Goal: Task Accomplishment & Management: Use online tool/utility

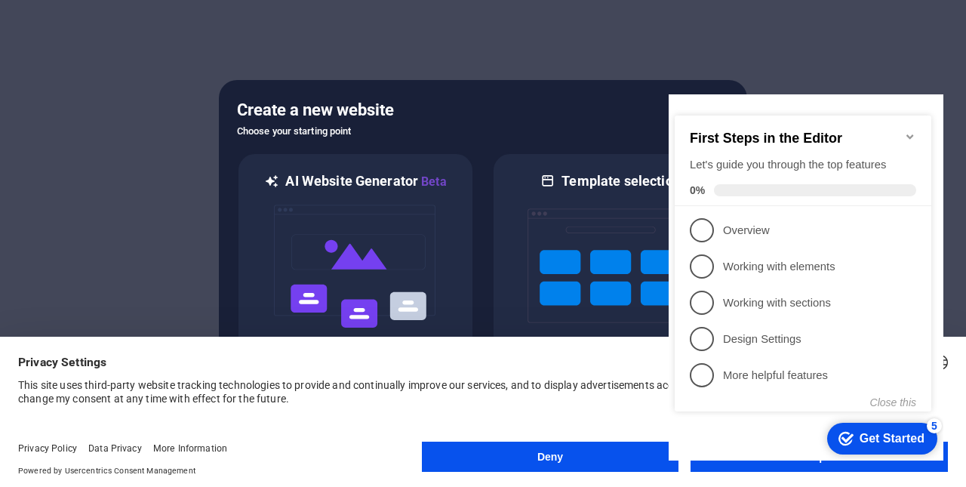
click at [845, 90] on div at bounding box center [483, 243] width 966 height 487
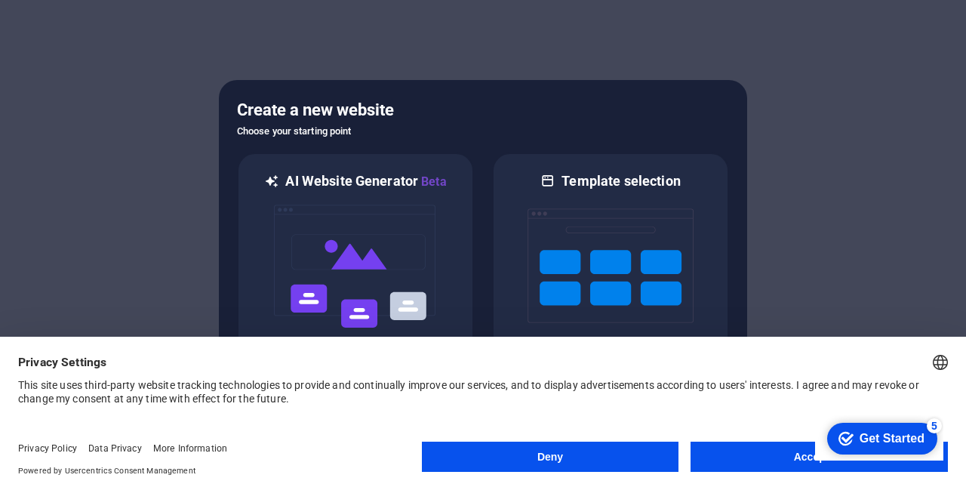
click at [530, 459] on button "Deny" at bounding box center [550, 456] width 257 height 30
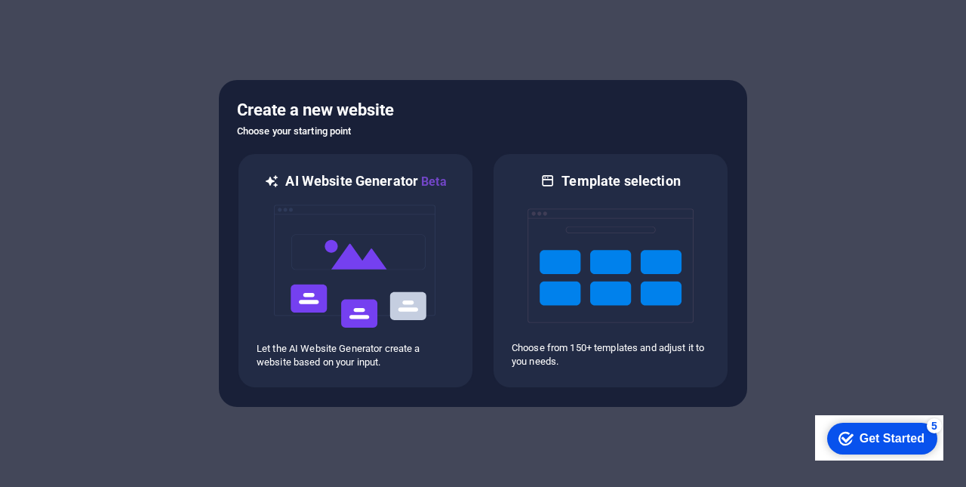
drag, startPoint x: 842, startPoint y: 415, endPoint x: 1657, endPoint y: 829, distance: 914.3
click div "checkmark Get Started 5 First Steps in the Editor Let's guide you through the t…"
click at [860, 441] on div "Get Started" at bounding box center [892, 439] width 65 height 14
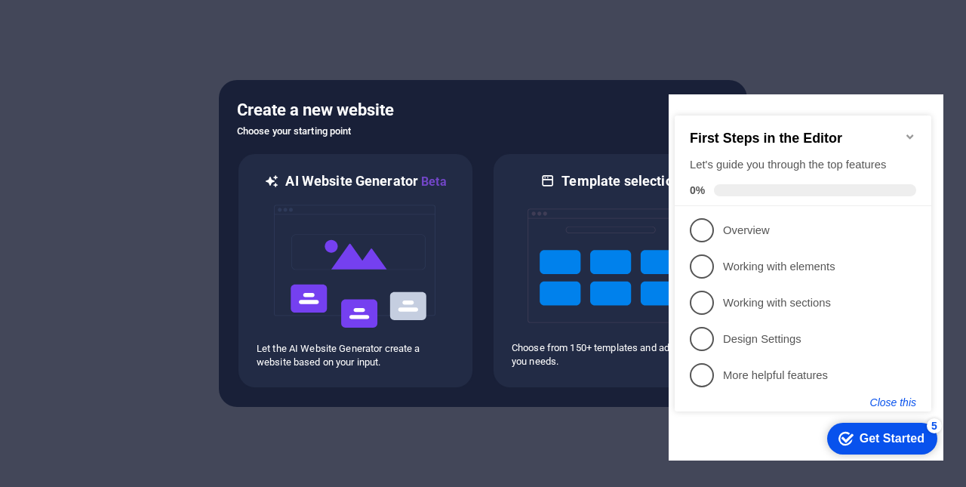
click at [888, 404] on button "Close this" at bounding box center [893, 402] width 46 height 12
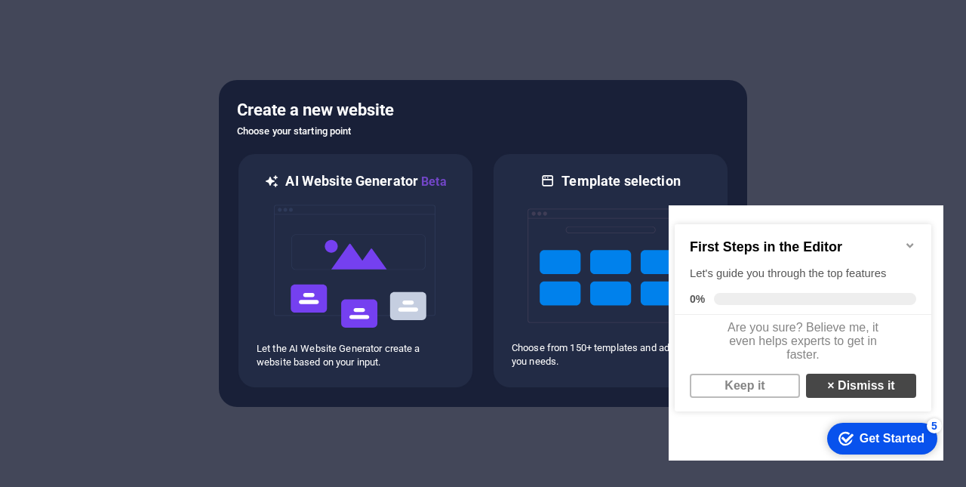
scroll to position [5, 0]
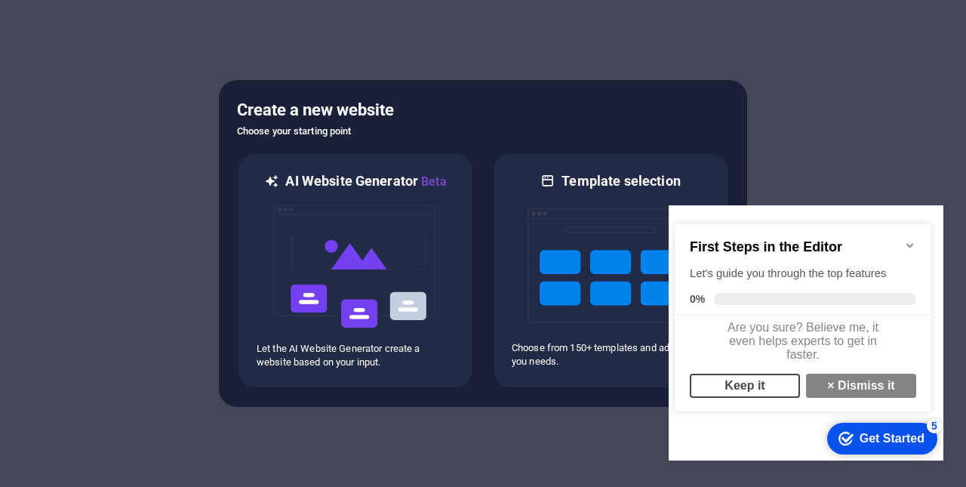
click at [786, 398] on link "Keep it" at bounding box center [745, 386] width 110 height 24
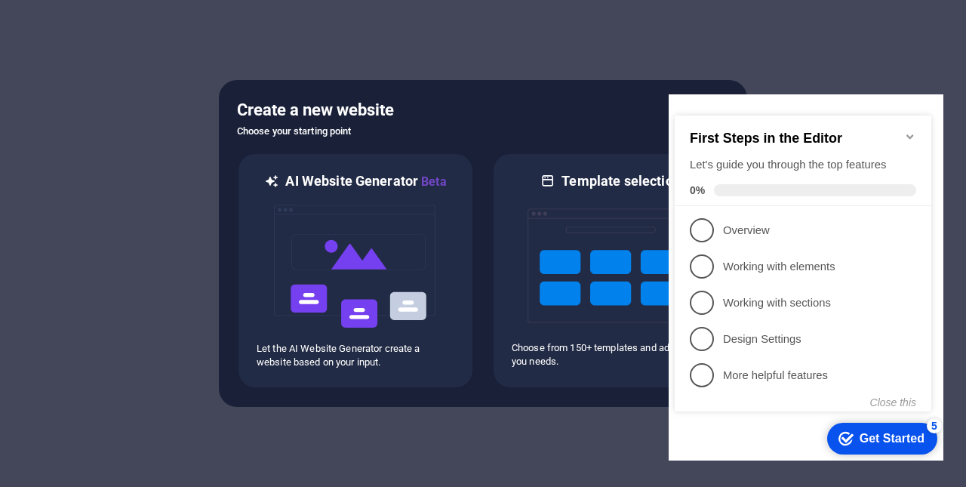
click at [933, 422] on div "5" at bounding box center [934, 425] width 15 height 15
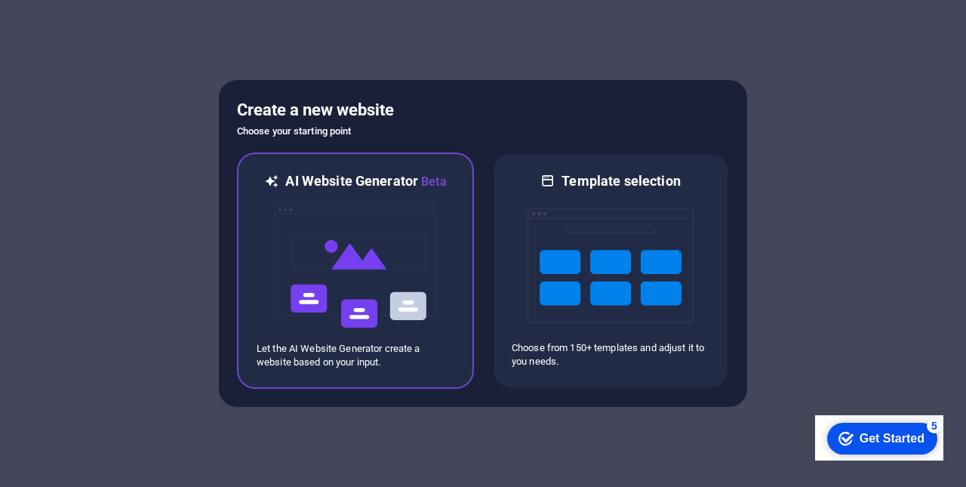
click at [420, 288] on img at bounding box center [355, 266] width 166 height 151
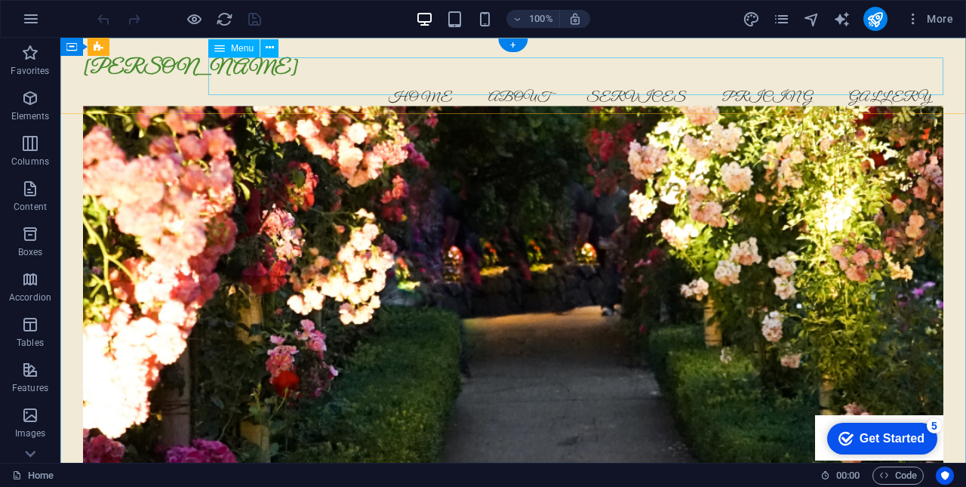
click at [398, 79] on nav "Home About Services Pricing Gallery" at bounding box center [513, 98] width 860 height 38
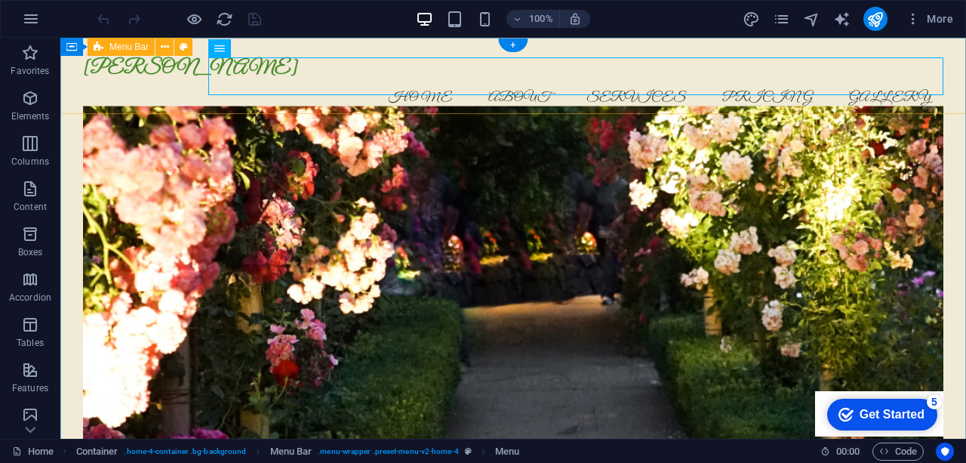
click at [398, 52] on div "Yekaterina Garden Menu Home About Services Pricing Gallery" at bounding box center [513, 87] width 906 height 99
click at [406, 79] on nav "Home About Services Pricing Gallery" at bounding box center [513, 98] width 860 height 38
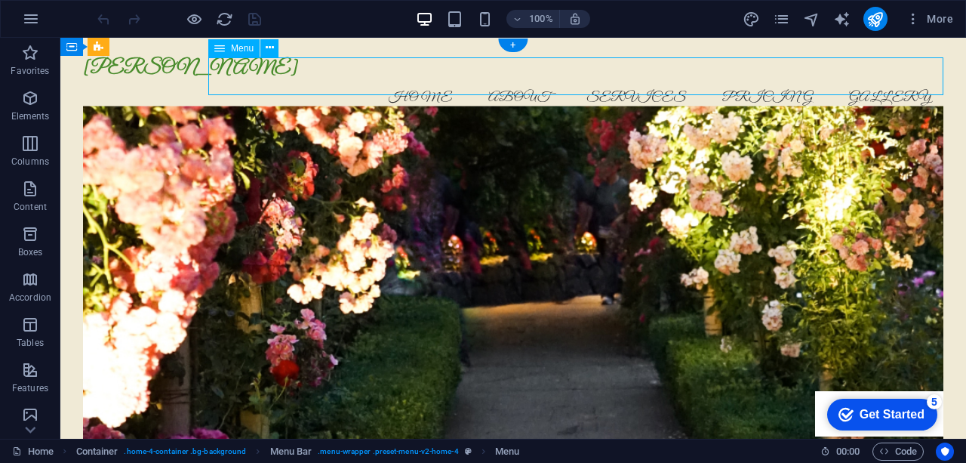
click at [406, 79] on nav "Home About Services Pricing Gallery" at bounding box center [513, 98] width 860 height 38
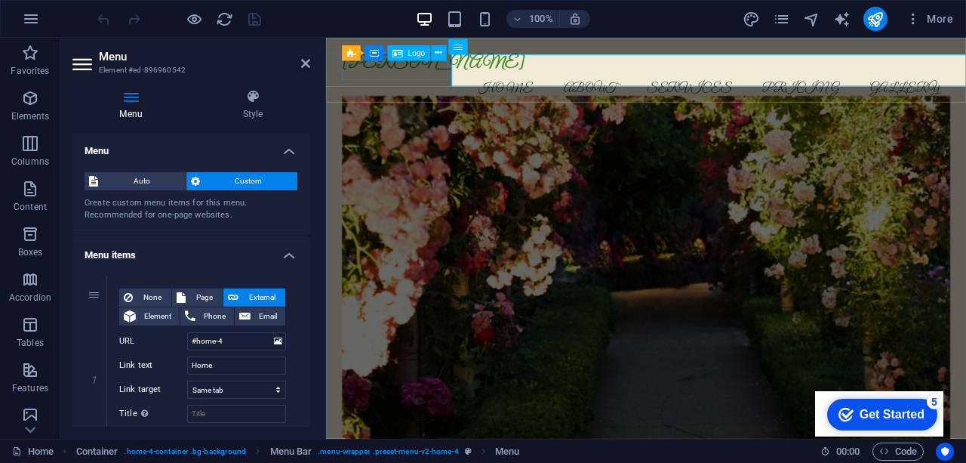
click at [423, 78] on div "Yekaterina Garden" at bounding box center [702, 68] width 715 height 23
click at [506, 79] on nav "Home About Services Pricing Gallery" at bounding box center [702, 98] width 715 height 38
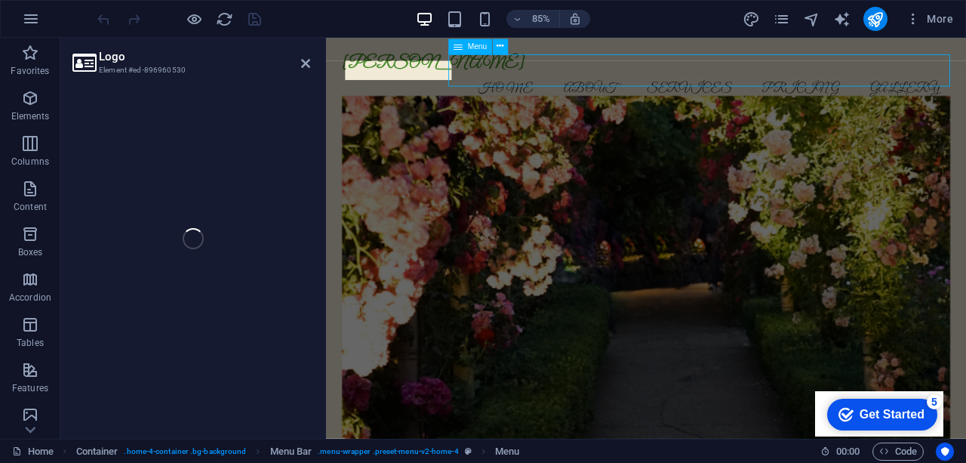
click at [504, 79] on nav "Home About Services Pricing Gallery" at bounding box center [702, 98] width 715 height 38
select select
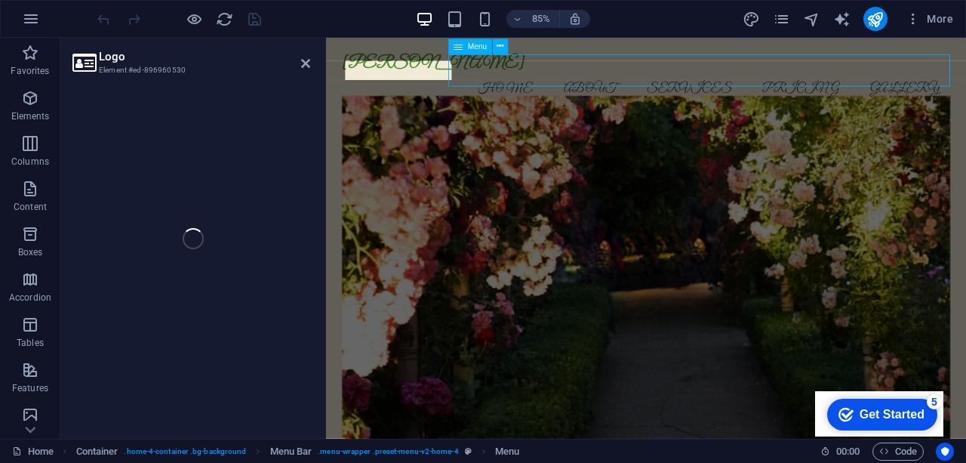
select select
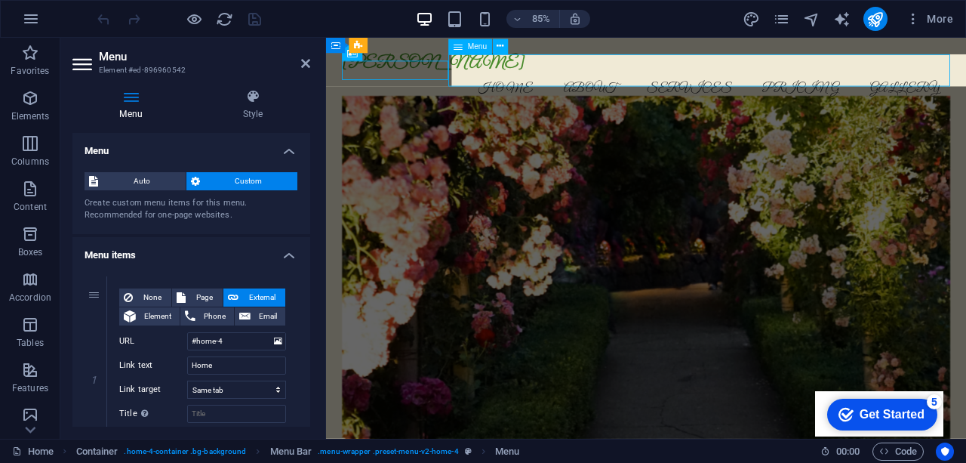
click at [557, 79] on nav "Home About Services Pricing Gallery" at bounding box center [702, 98] width 715 height 38
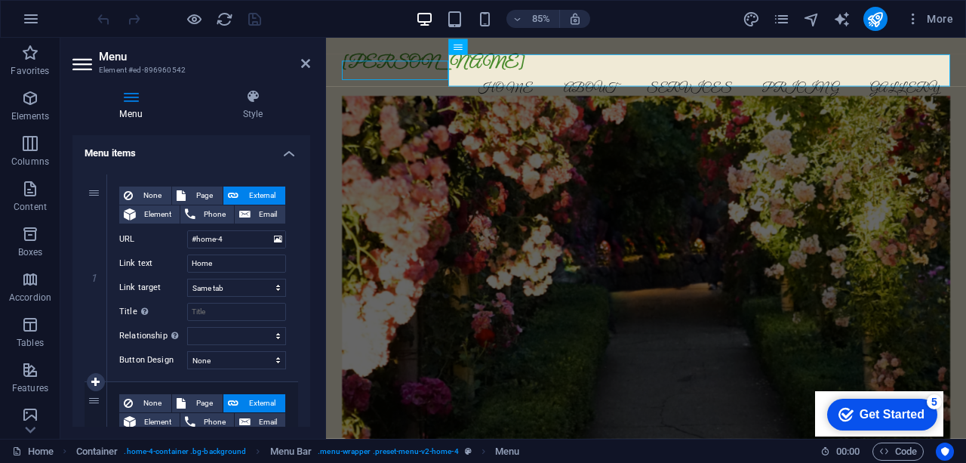
scroll to position [88, 0]
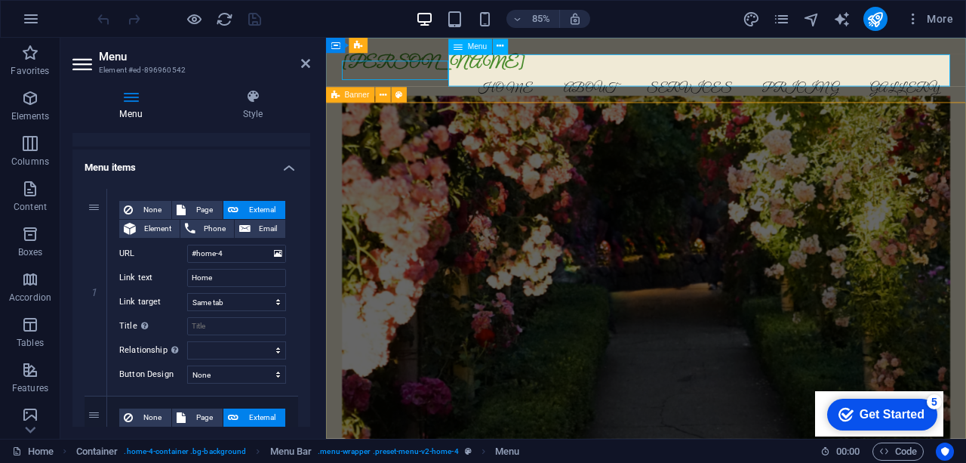
click at [525, 82] on nav "Home About Services Pricing Gallery" at bounding box center [702, 98] width 715 height 38
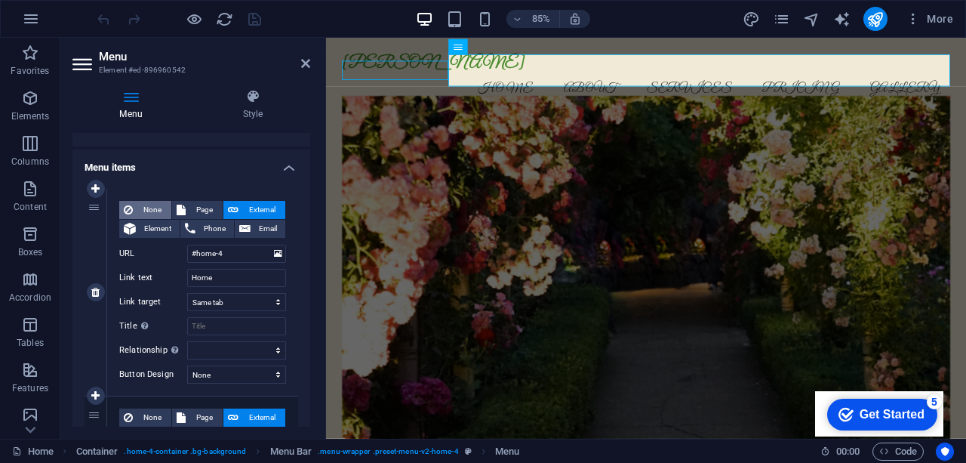
click at [152, 207] on span "None" at bounding box center [151, 210] width 29 height 18
select select
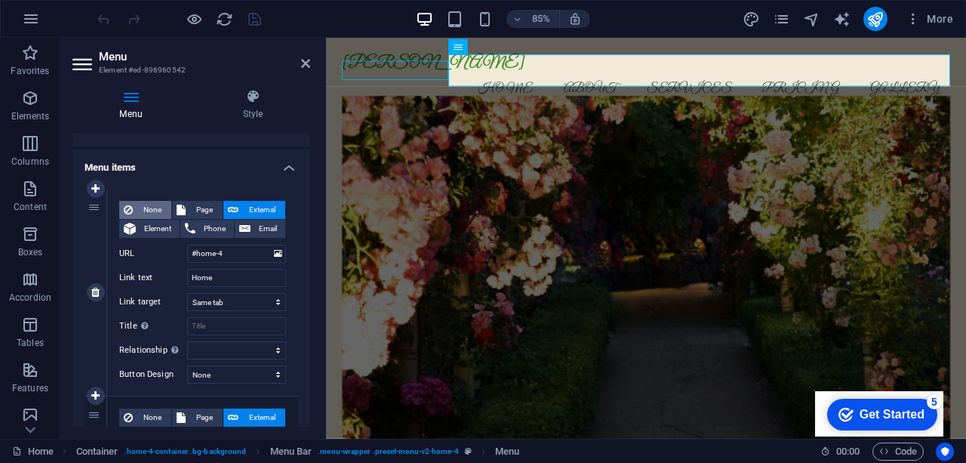
select select
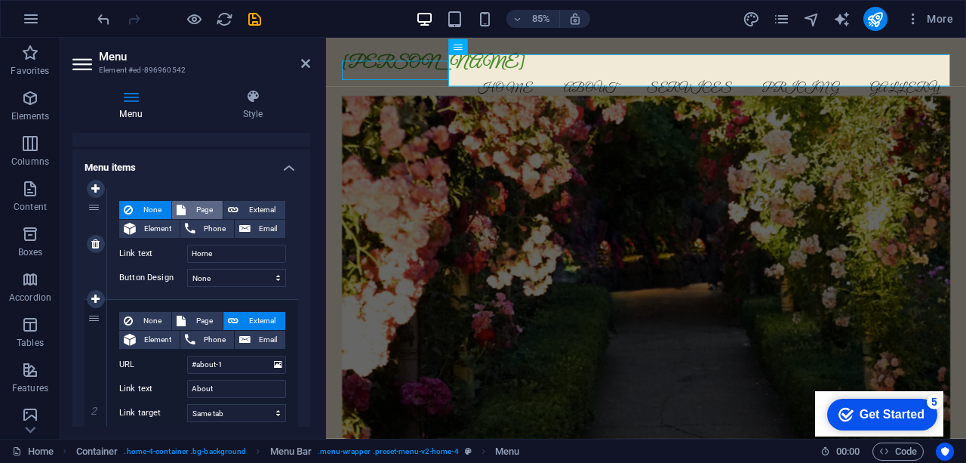
click at [196, 206] on span "Page" at bounding box center [204, 210] width 28 height 18
select select
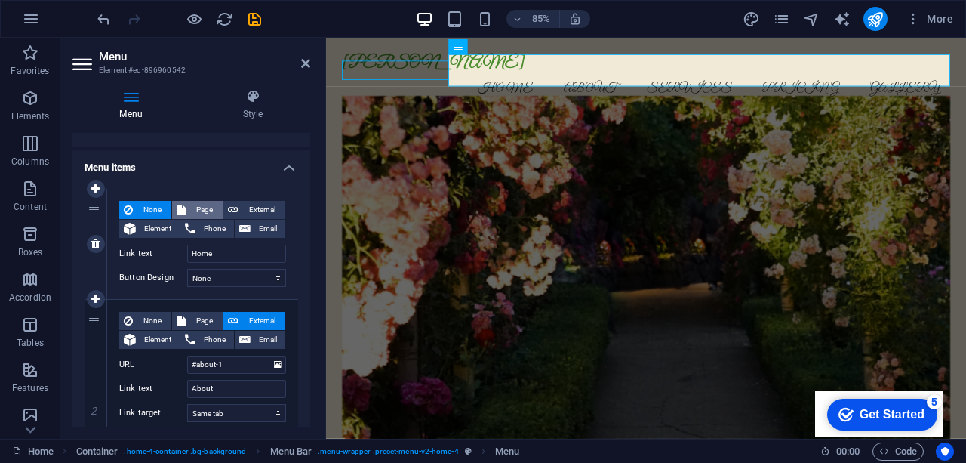
select select
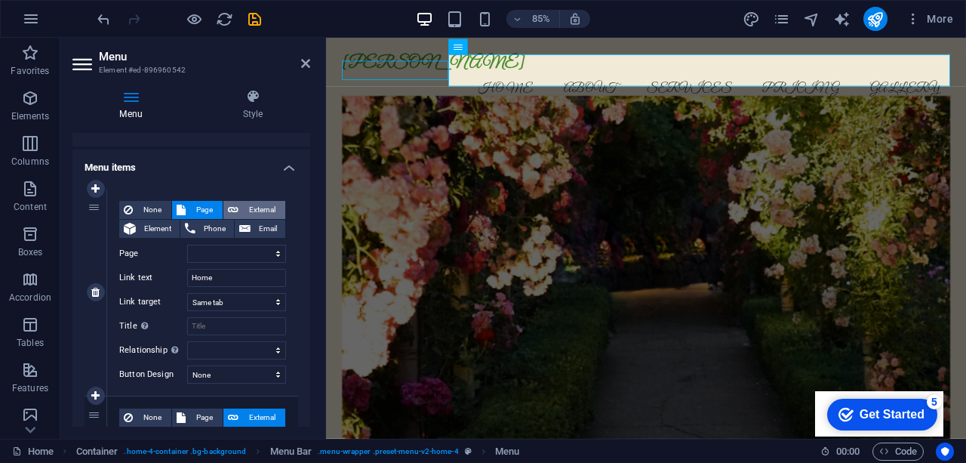
click at [237, 207] on button "External" at bounding box center [254, 210] width 62 height 18
select select "blank"
select select
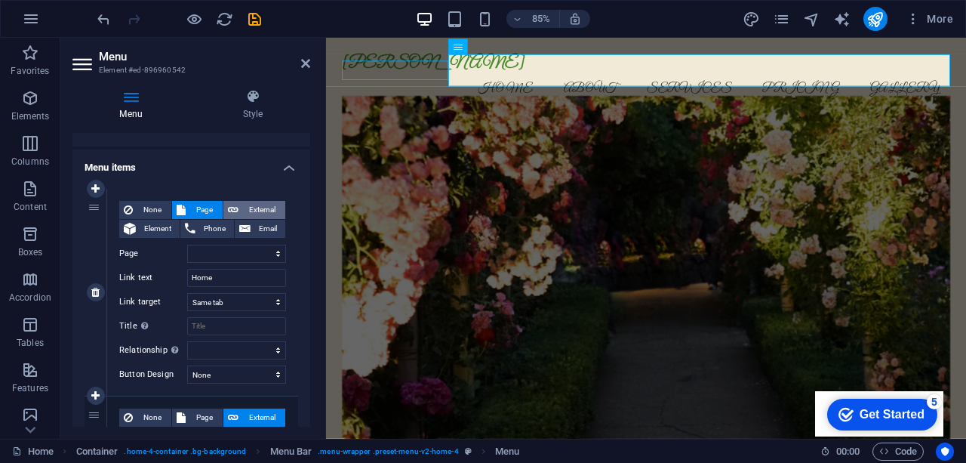
select select
click at [156, 234] on div "None Page External Element Phone Email" at bounding box center [202, 220] width 167 height 38
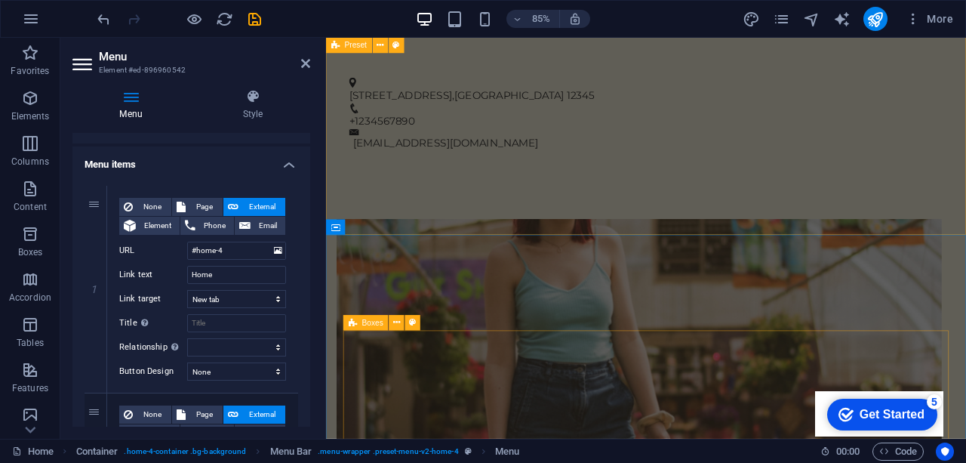
scroll to position [753, 0]
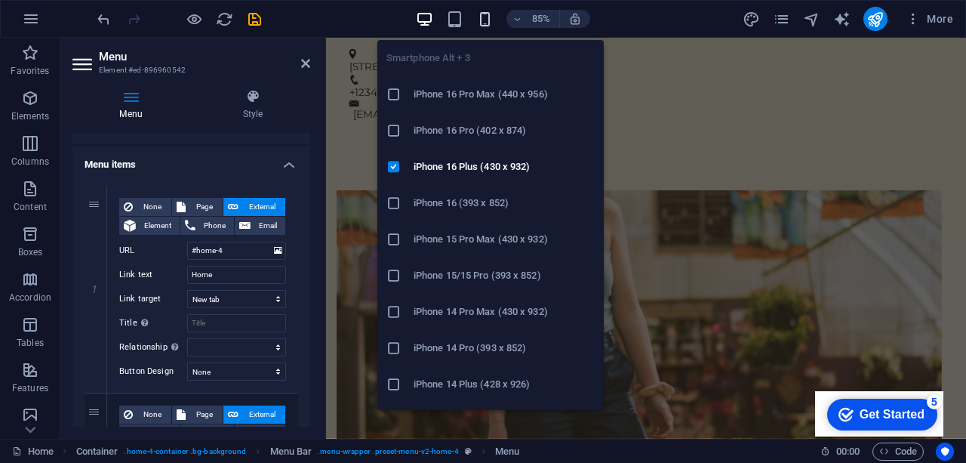
click at [494, 15] on span "button" at bounding box center [485, 19] width 18 height 17
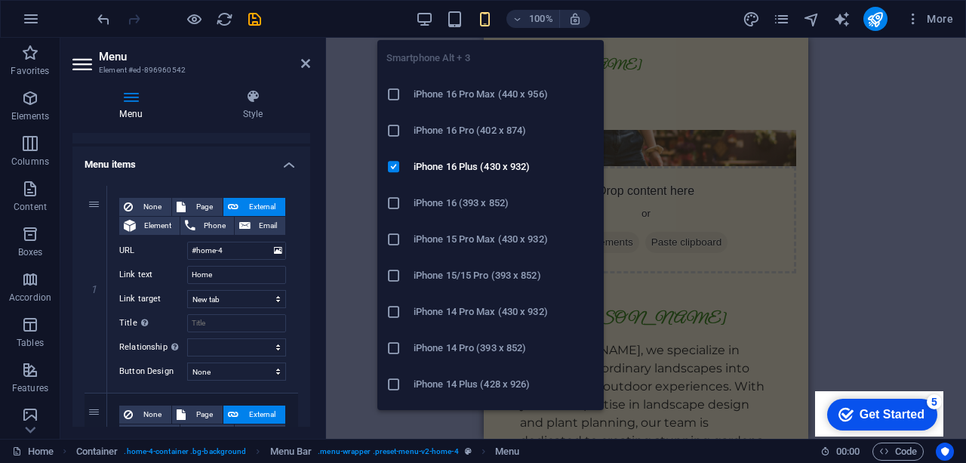
scroll to position [352, 0]
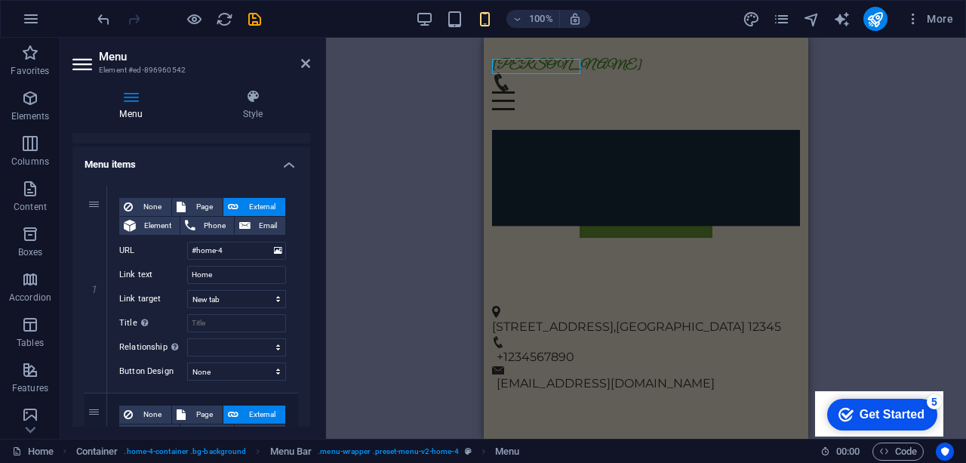
click at [846, 135] on div "H2 Container Container Banner Container Banner Container Container Menu Bar Pre…" at bounding box center [646, 238] width 640 height 401
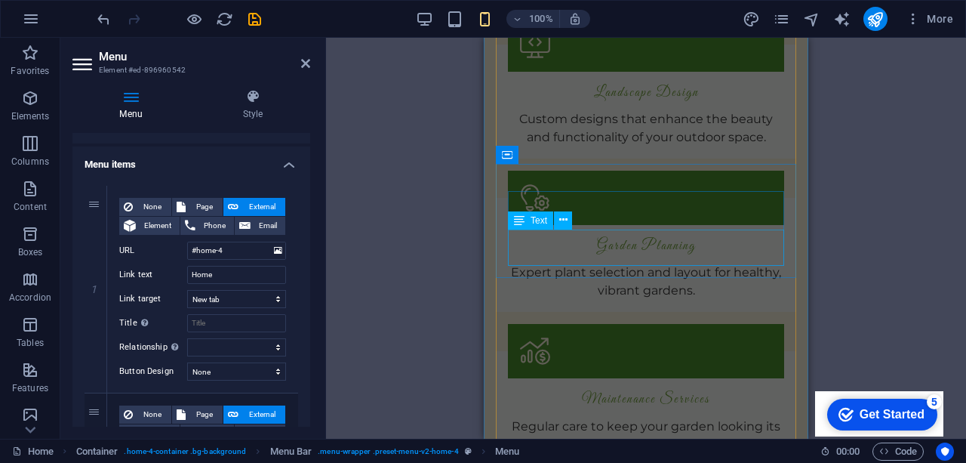
scroll to position [1512, 0]
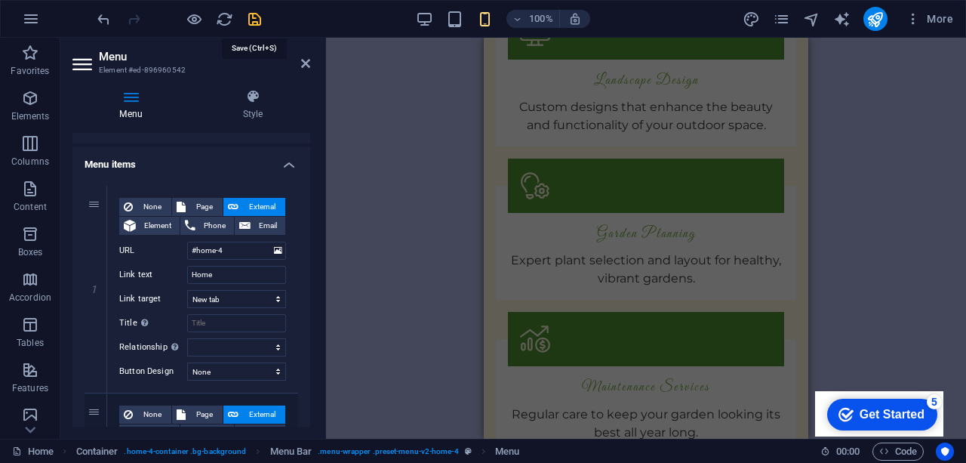
click at [260, 14] on icon "save" at bounding box center [254, 19] width 17 height 17
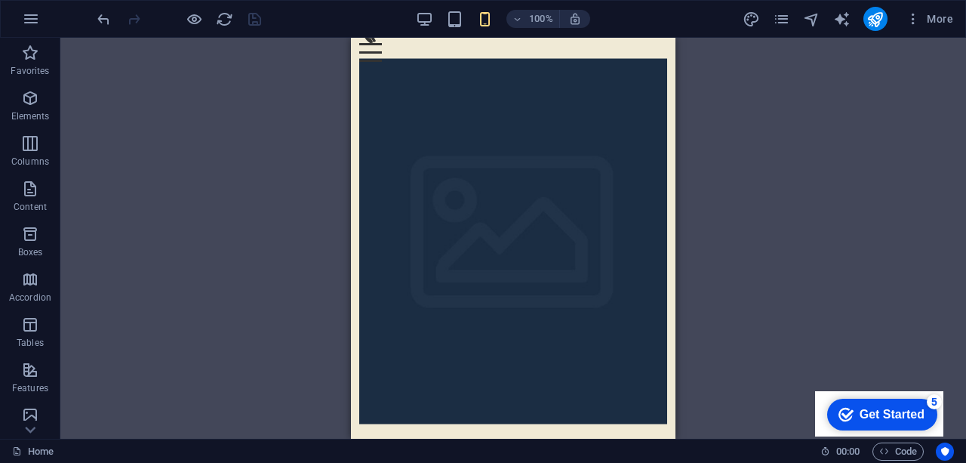
scroll to position [0, 0]
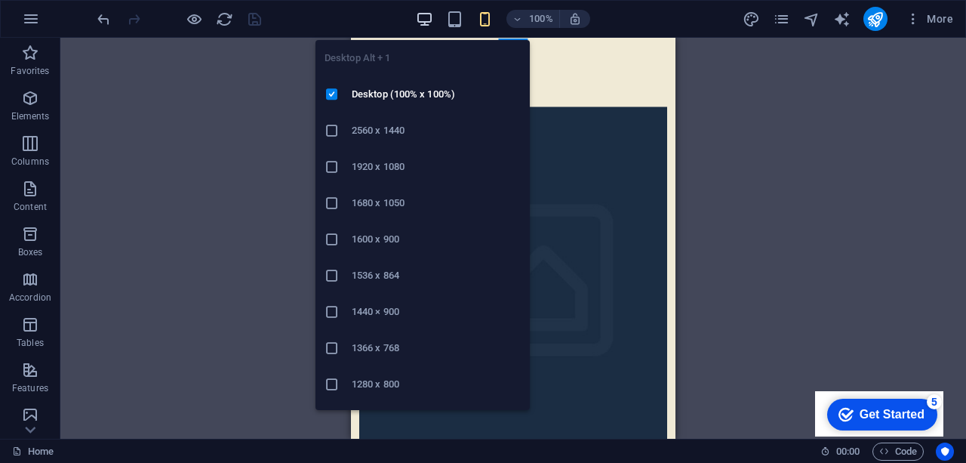
click at [420, 22] on icon "button" at bounding box center [424, 19] width 17 height 17
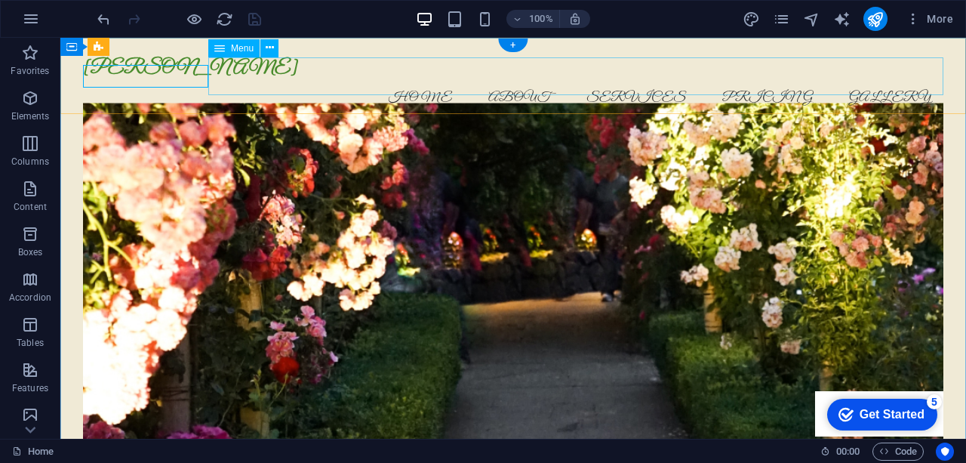
click at [618, 79] on nav "Home About Services Pricing Gallery" at bounding box center [513, 98] width 860 height 38
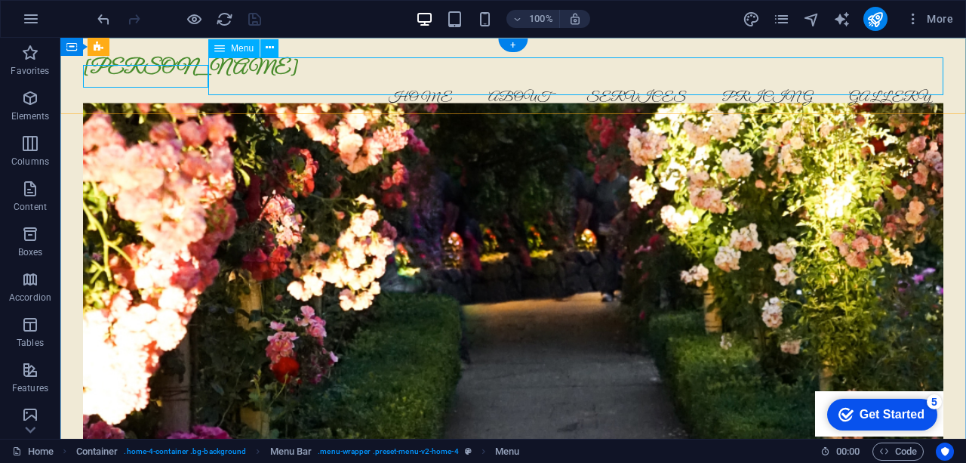
click at [417, 79] on nav "Home About Services Pricing Gallery" at bounding box center [513, 98] width 860 height 38
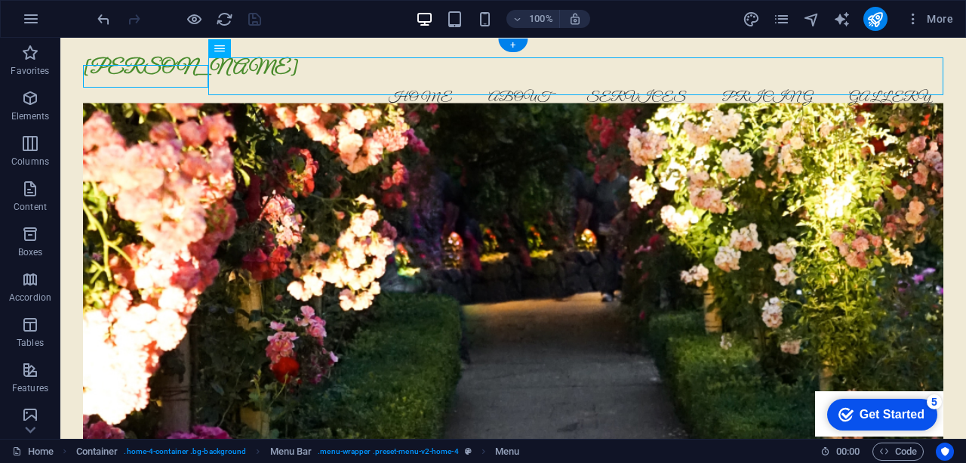
click at [278, 94] on nav "Home About Services Pricing Gallery" at bounding box center [513, 98] width 860 height 38
click at [270, 79] on nav "Home About Services Pricing Gallery" at bounding box center [513, 98] width 860 height 38
click at [390, 79] on nav "Home About Services Pricing Gallery" at bounding box center [513, 98] width 860 height 38
select select
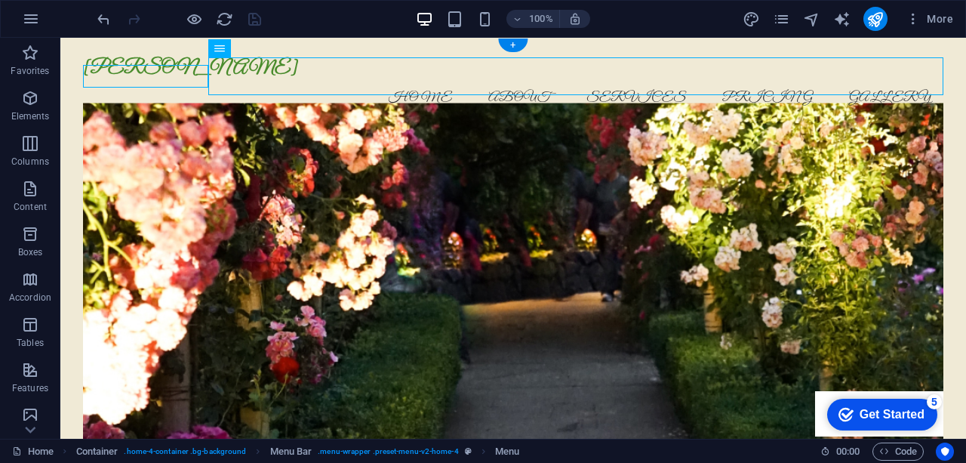
select select
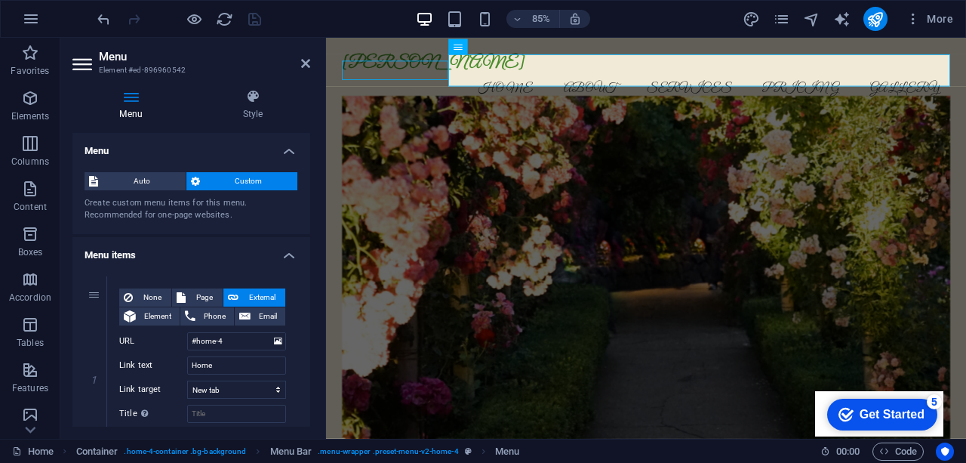
scroll to position [17, 0]
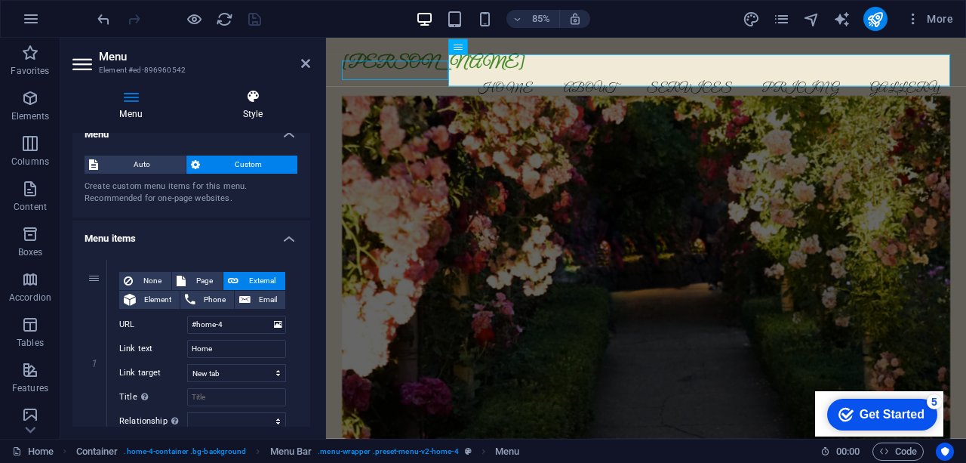
click at [251, 110] on h4 "Style" at bounding box center [252, 105] width 115 height 32
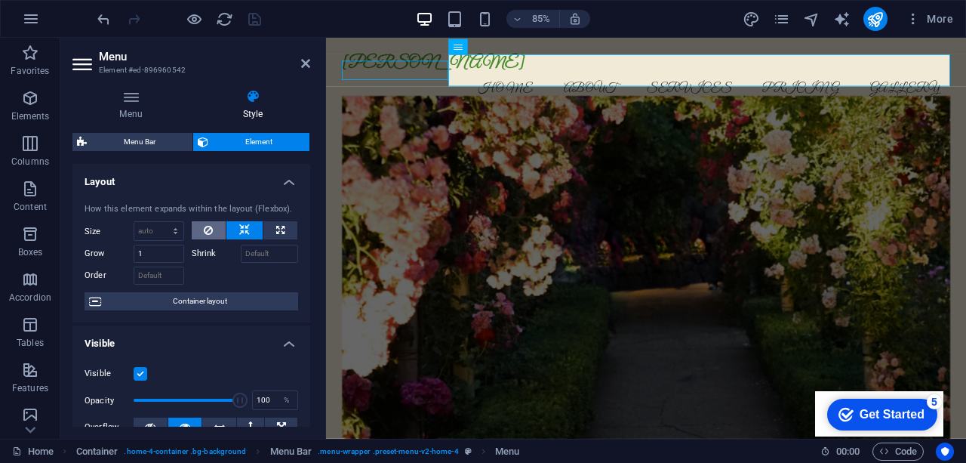
scroll to position [0, 0]
click at [518, 79] on nav "Home About Services Pricing Gallery" at bounding box center [702, 98] width 715 height 38
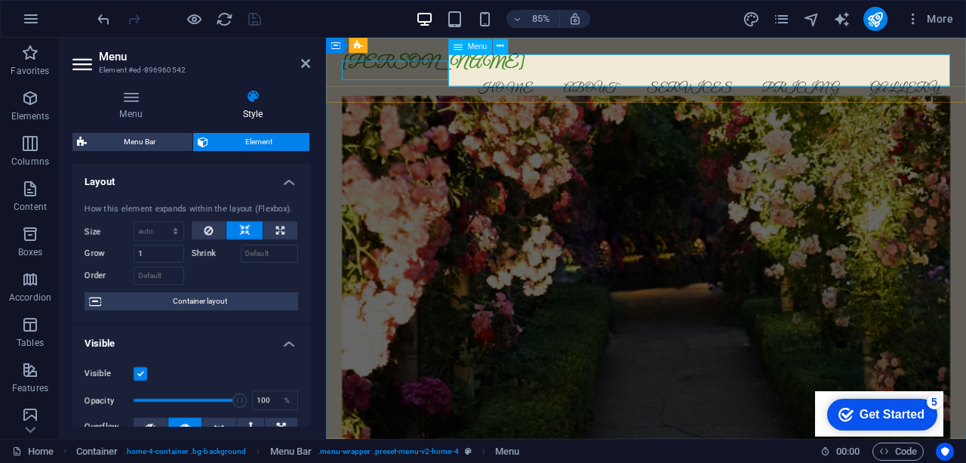
click at [518, 79] on nav "Home About Services Pricing Gallery" at bounding box center [702, 98] width 715 height 38
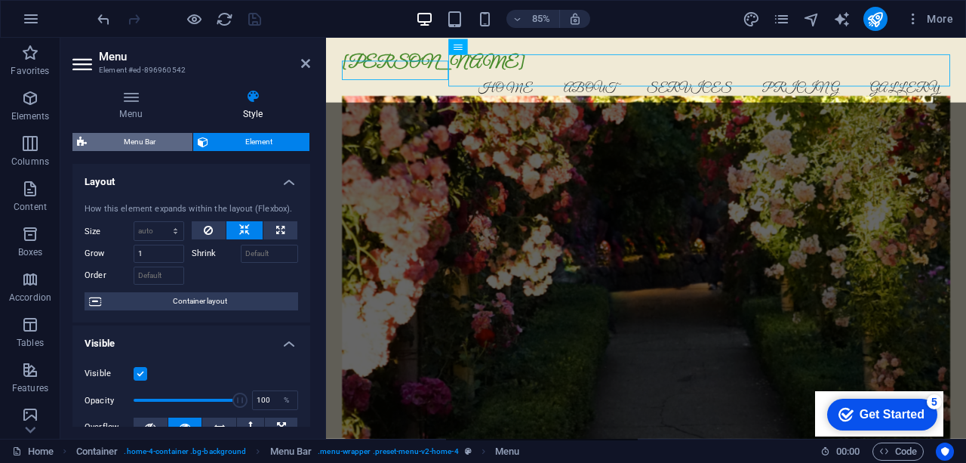
click at [157, 147] on span "Menu Bar" at bounding box center [139, 142] width 97 height 18
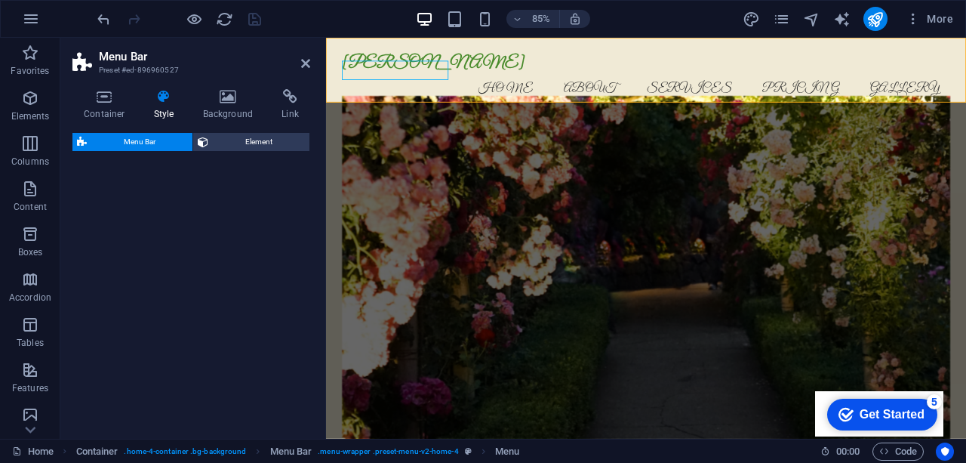
select select "vw"
select select "rem"
select select "vw"
select select "preset-menu-v2-home-4"
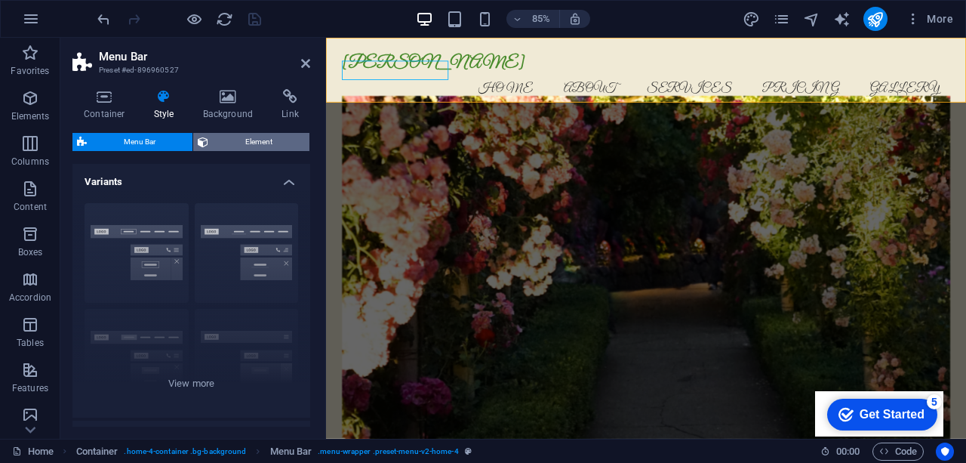
click at [227, 137] on span "Element" at bounding box center [259, 142] width 92 height 18
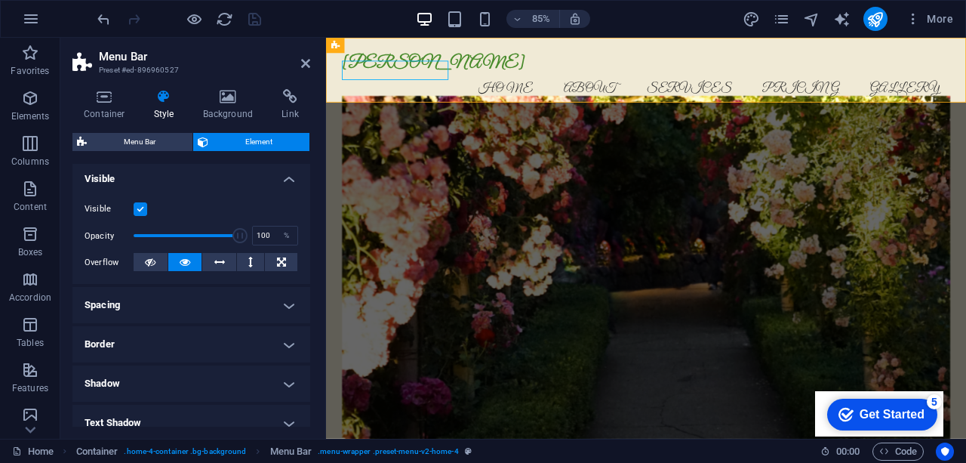
scroll to position [186, 0]
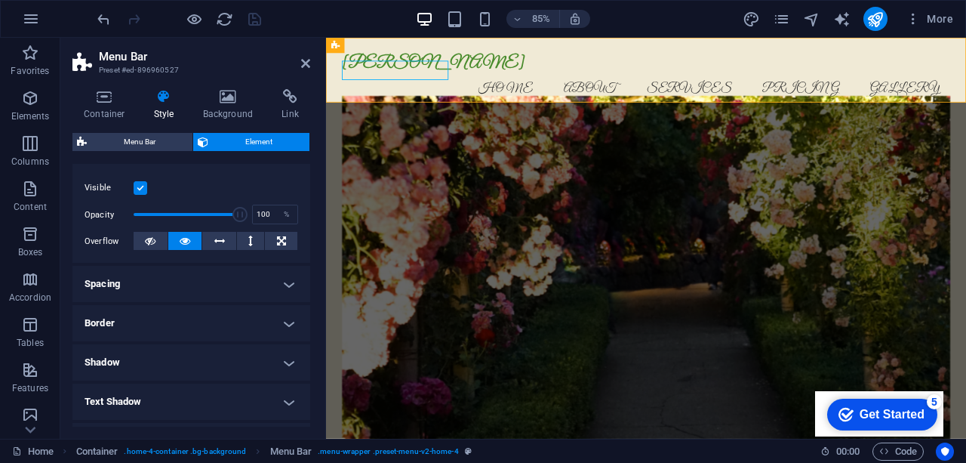
click at [229, 282] on h4 "Spacing" at bounding box center [191, 284] width 238 height 36
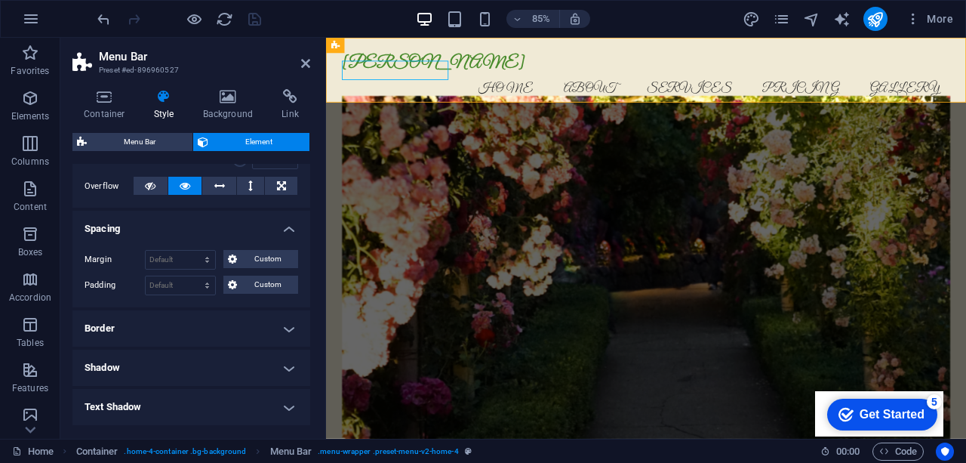
scroll to position [265, 0]
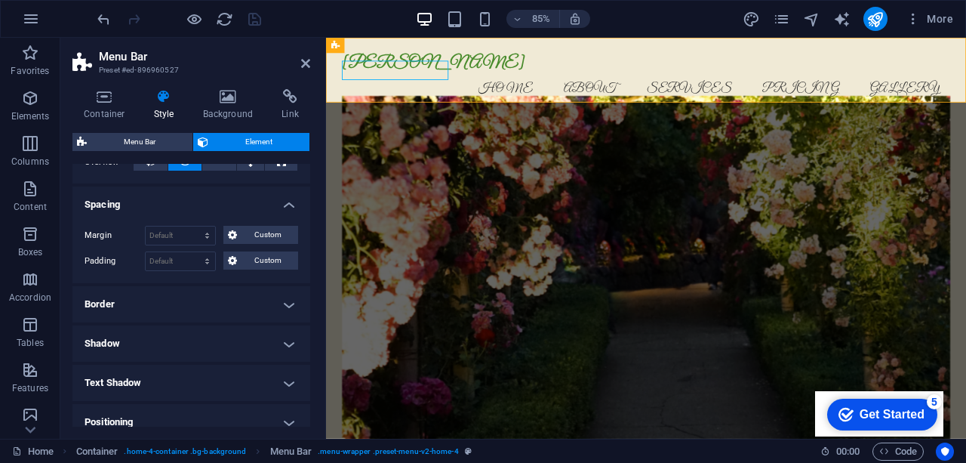
click at [170, 312] on h4 "Border" at bounding box center [191, 304] width 238 height 36
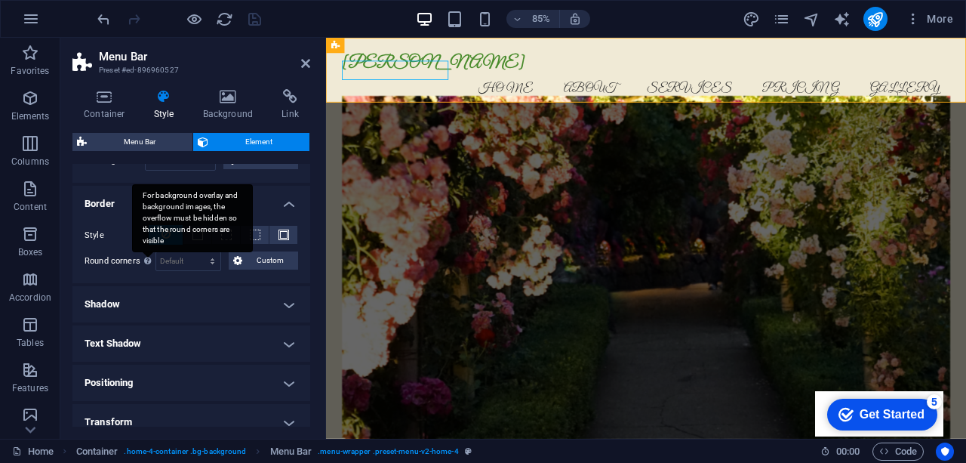
scroll to position [368, 0]
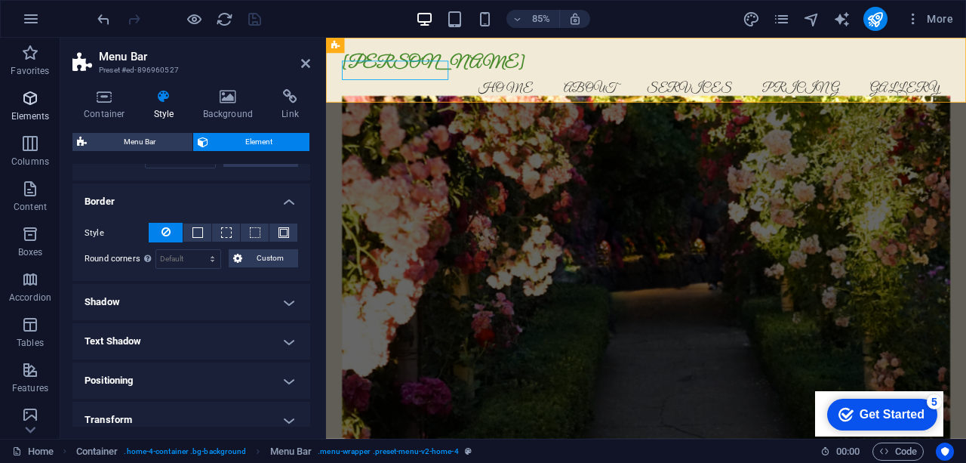
click at [32, 106] on icon "button" at bounding box center [30, 98] width 18 height 18
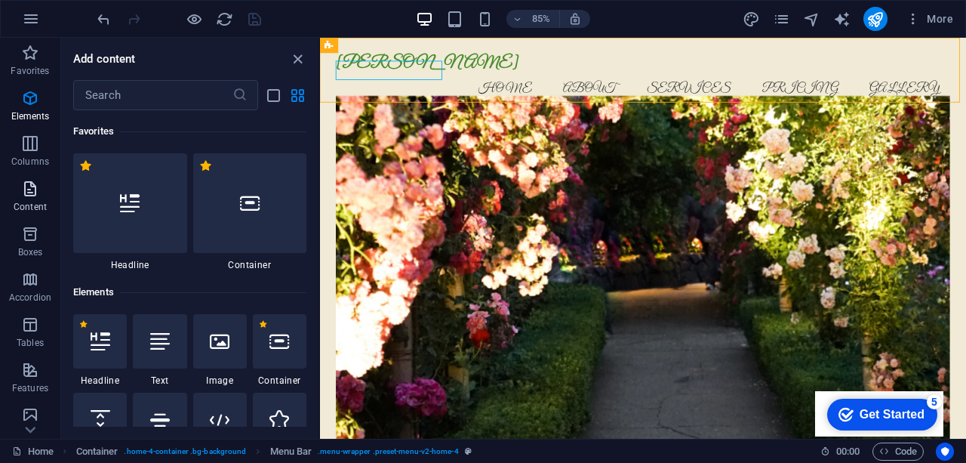
drag, startPoint x: 29, startPoint y: 195, endPoint x: 260, endPoint y: 75, distance: 261.2
click at [29, 195] on icon "button" at bounding box center [30, 189] width 18 height 18
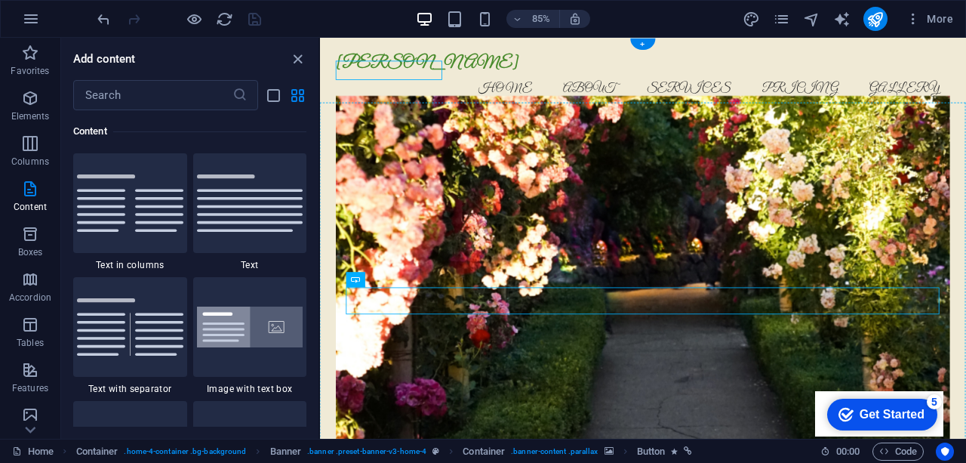
drag, startPoint x: 683, startPoint y: 349, endPoint x: 684, endPoint y: 380, distance: 30.9
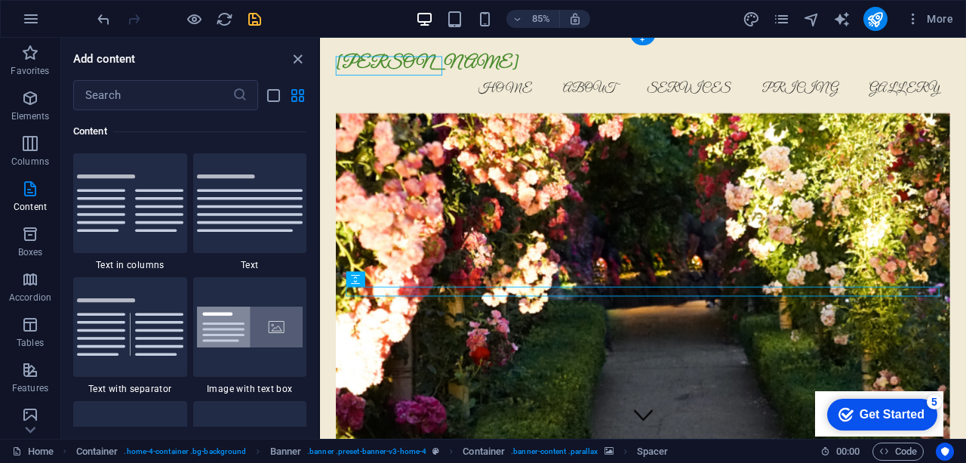
scroll to position [63, 0]
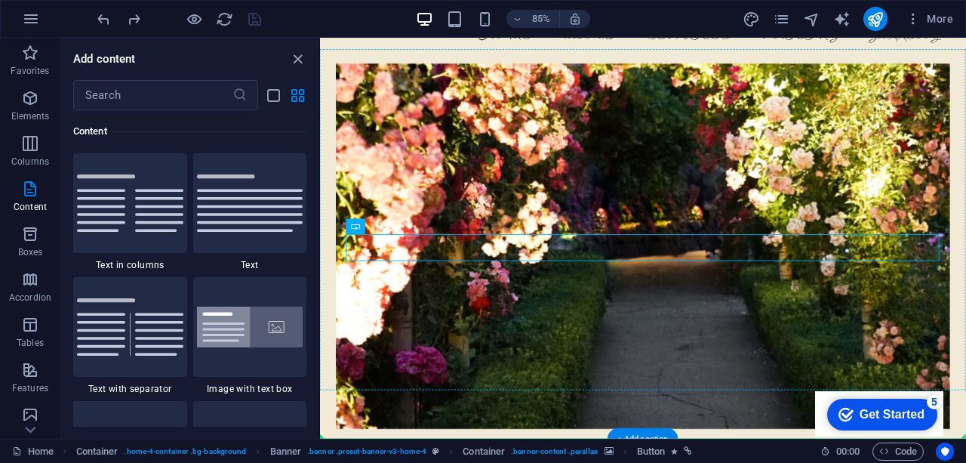
drag, startPoint x: 716, startPoint y: 286, endPoint x: 717, endPoint y: 339, distance: 52.8
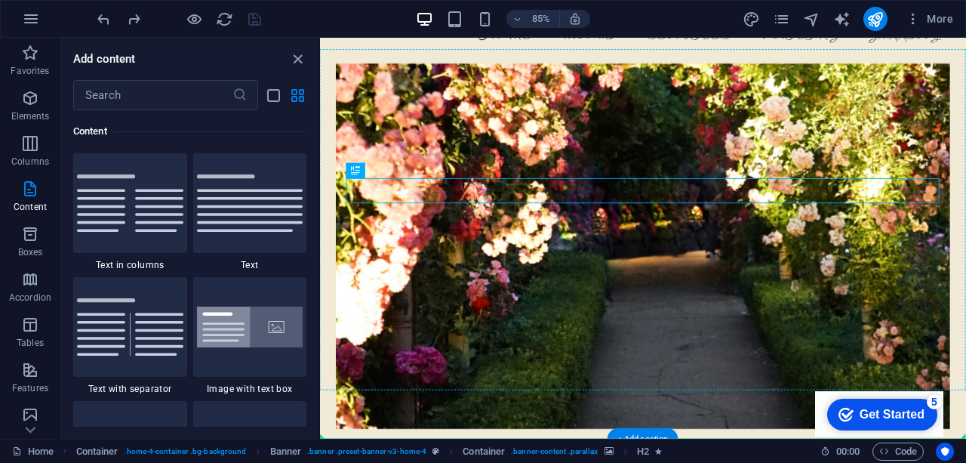
drag, startPoint x: 679, startPoint y: 222, endPoint x: 687, endPoint y: 309, distance: 87.9
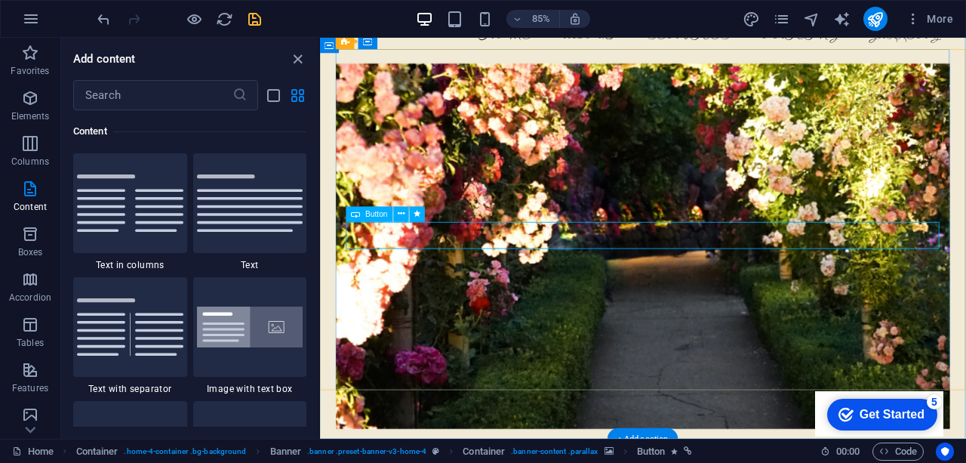
drag, startPoint x: 718, startPoint y: 215, endPoint x: 716, endPoint y: 266, distance: 50.6
click at [718, 269] on div "Creating Beautiful Landscapes for Every Home Get Started" at bounding box center [700, 383] width 722 height 619
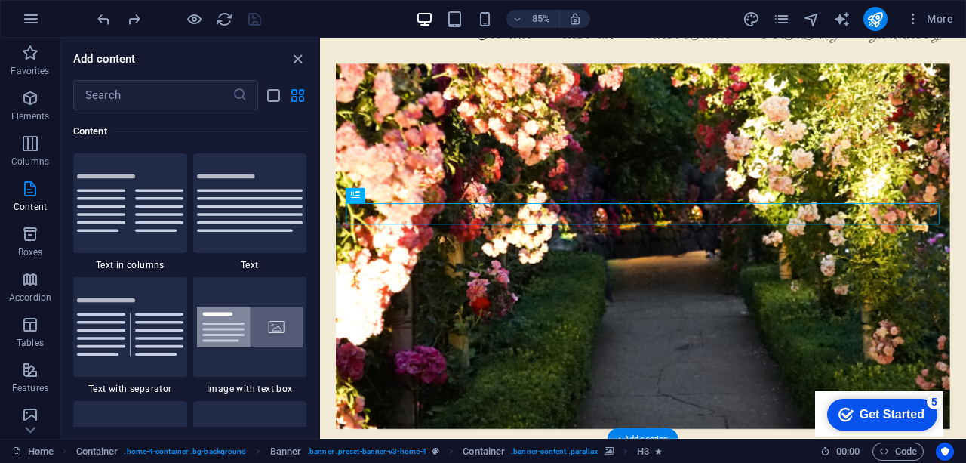
click at [733, 149] on figure at bounding box center [700, 282] width 722 height 429
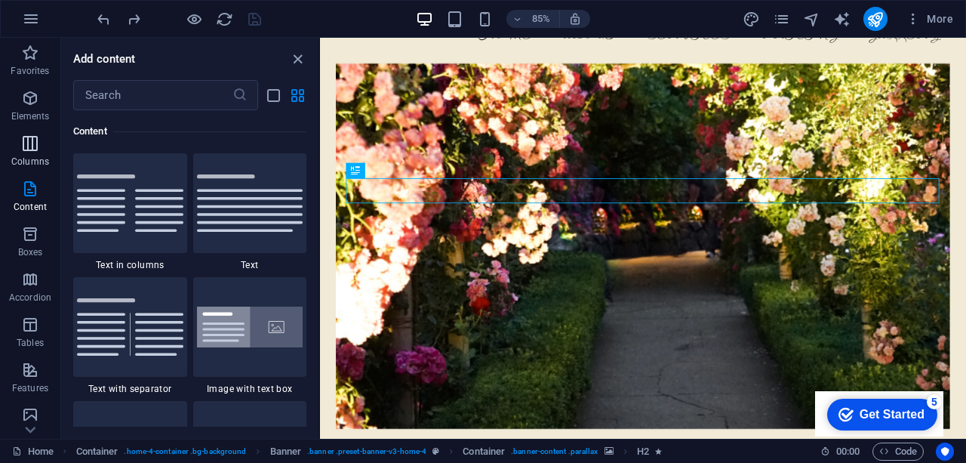
click at [32, 137] on icon "button" at bounding box center [30, 143] width 18 height 18
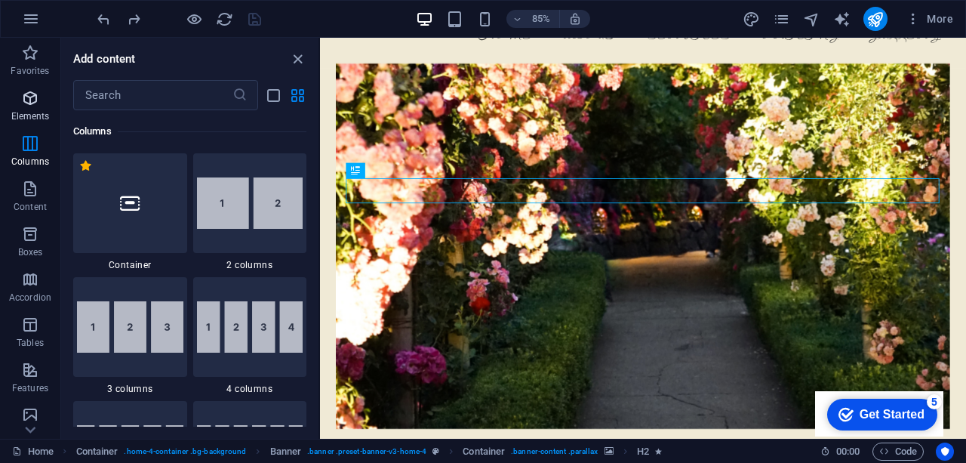
click at [39, 109] on span "Elements" at bounding box center [30, 107] width 60 height 36
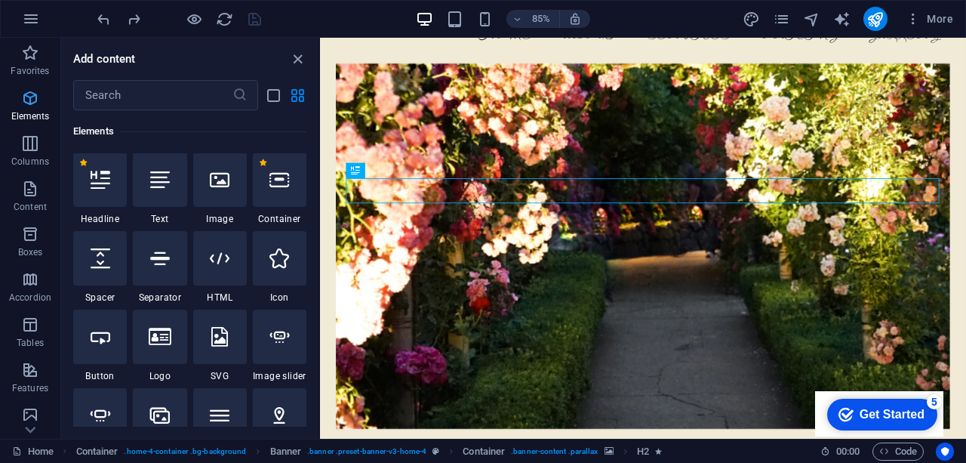
scroll to position [161, 0]
click at [165, 171] on div at bounding box center [160, 180] width 54 height 54
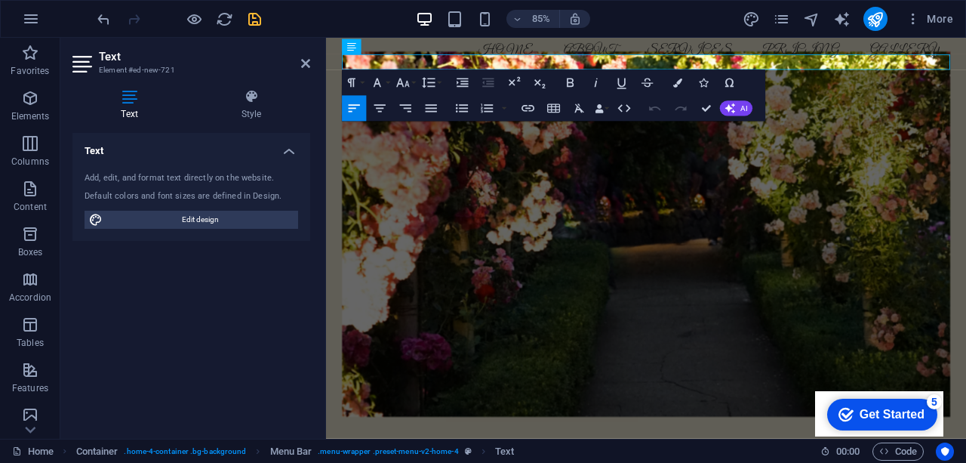
scroll to position [0, 0]
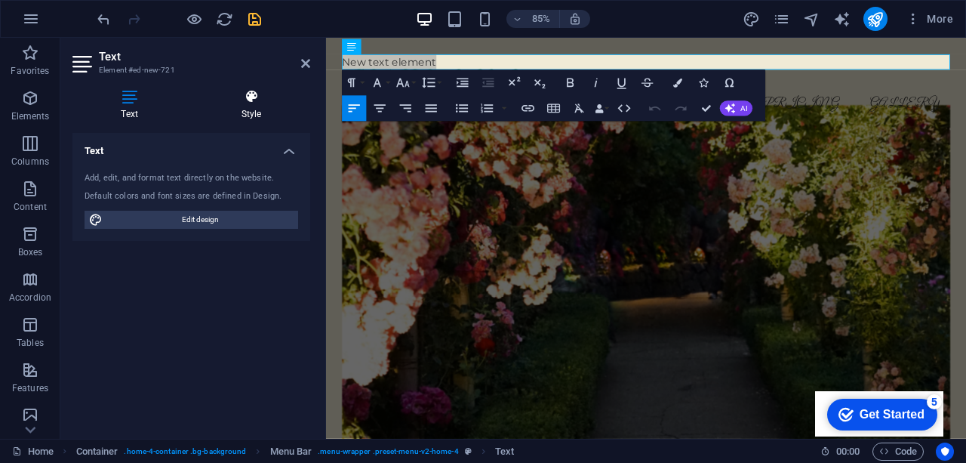
click at [261, 112] on h4 "Style" at bounding box center [251, 105] width 118 height 32
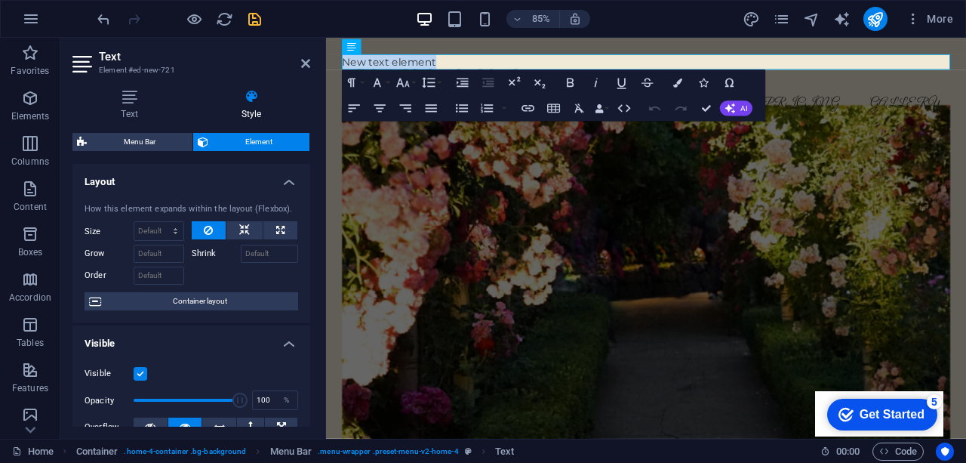
click at [474, 233] on figure at bounding box center [702, 331] width 715 height 429
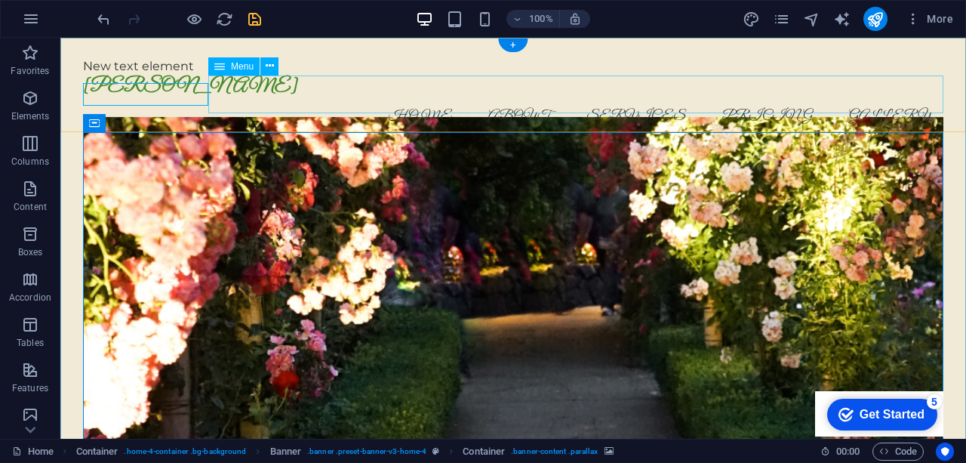
click at [389, 97] on nav "Home About Services Pricing Gallery" at bounding box center [513, 116] width 860 height 38
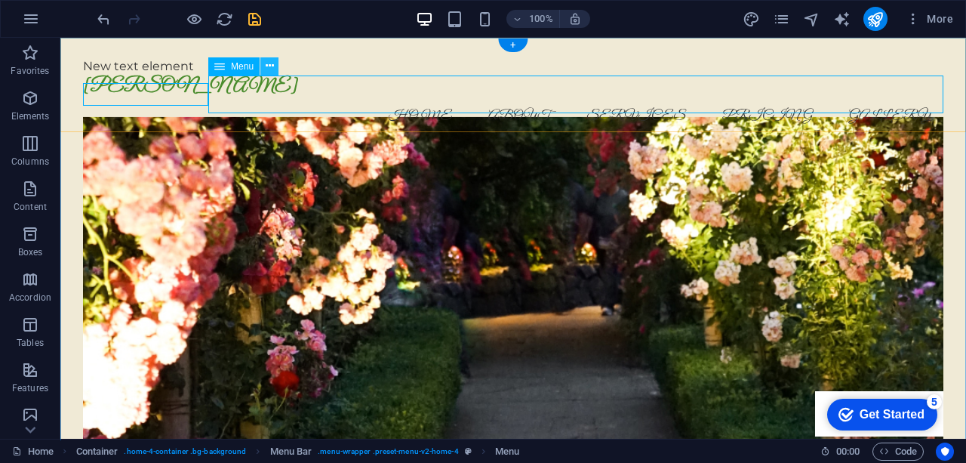
click at [273, 69] on icon at bounding box center [270, 66] width 8 height 16
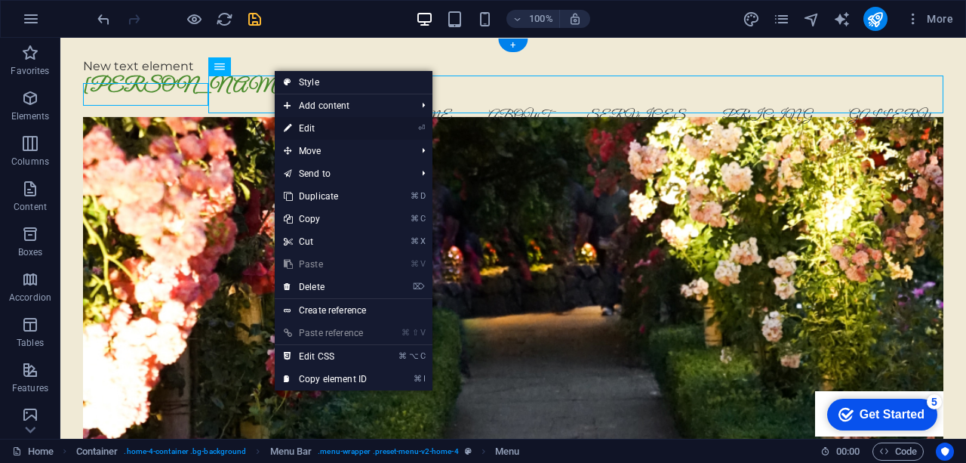
click at [317, 134] on link "⏎ Edit" at bounding box center [325, 128] width 101 height 23
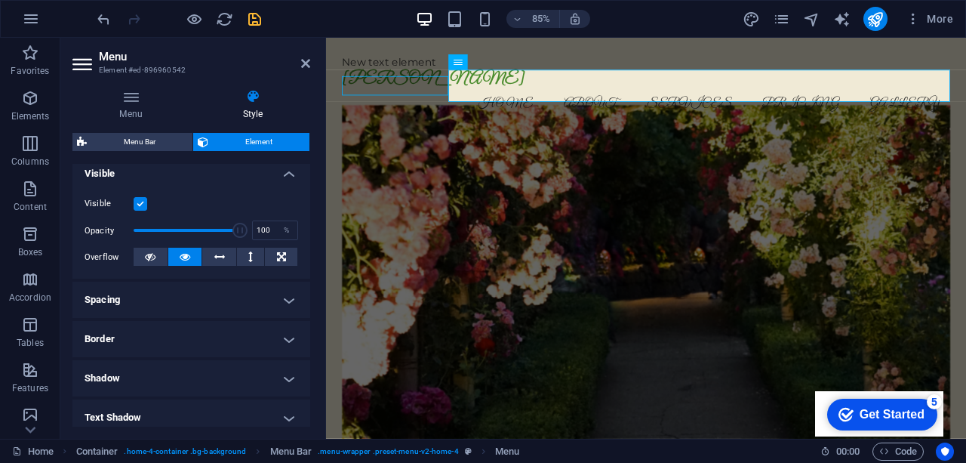
scroll to position [174, 0]
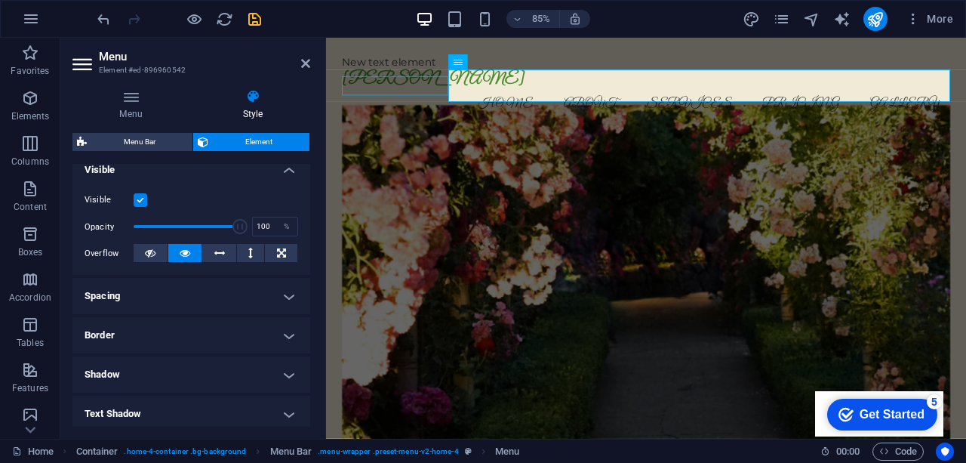
click at [147, 197] on div "Visible" at bounding box center [192, 200] width 214 height 18
click at [144, 199] on label at bounding box center [141, 200] width 14 height 14
click at [0, 0] on input "Visible" at bounding box center [0, 0] width 0 height 0
click at [143, 203] on label at bounding box center [141, 200] width 14 height 14
click at [0, 0] on input "Visible" at bounding box center [0, 0] width 0 height 0
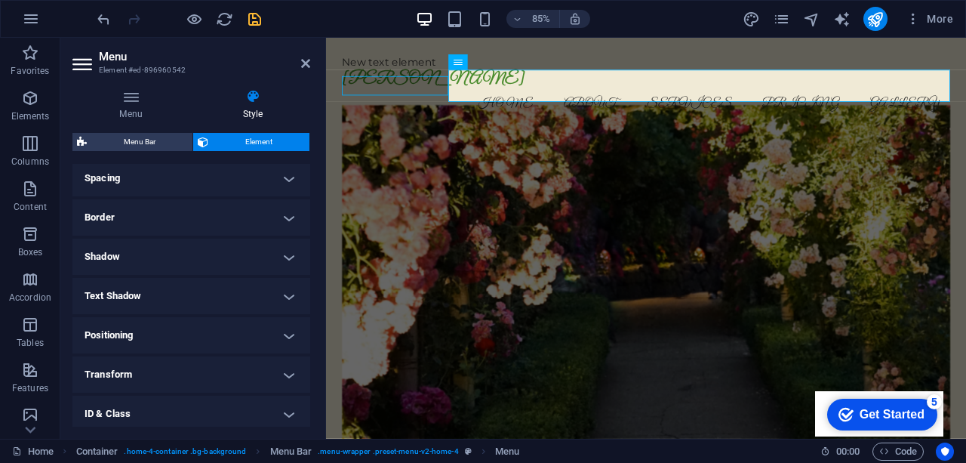
scroll to position [311, 0]
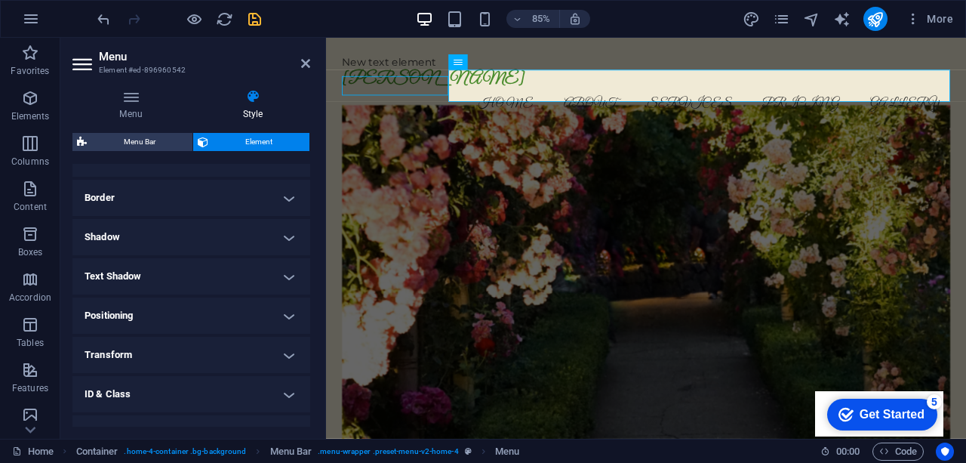
click at [190, 284] on h4 "Text Shadow" at bounding box center [191, 276] width 238 height 36
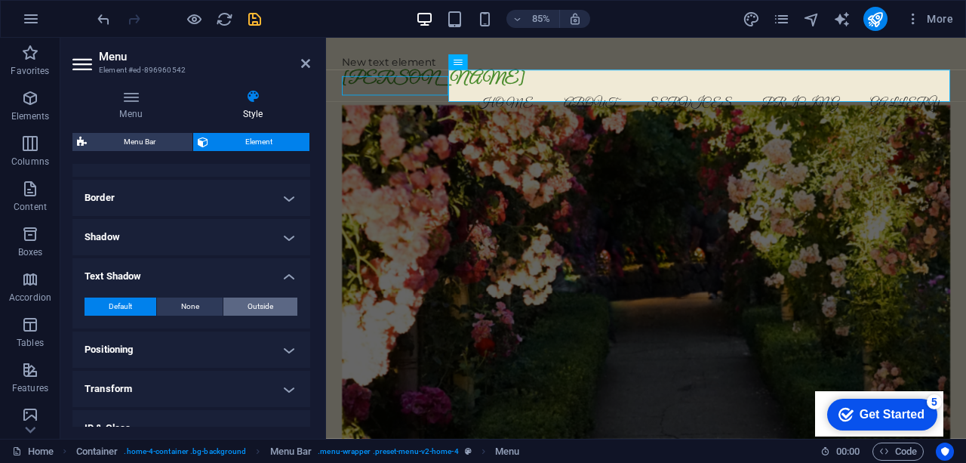
click at [255, 304] on span "Outside" at bounding box center [261, 306] width 26 height 18
type input "2"
type input "4"
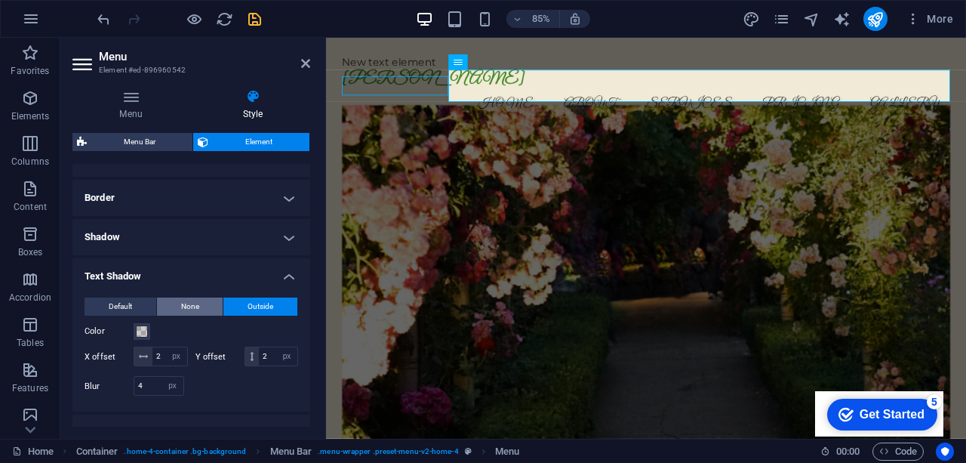
click at [216, 310] on button "None" at bounding box center [190, 306] width 66 height 18
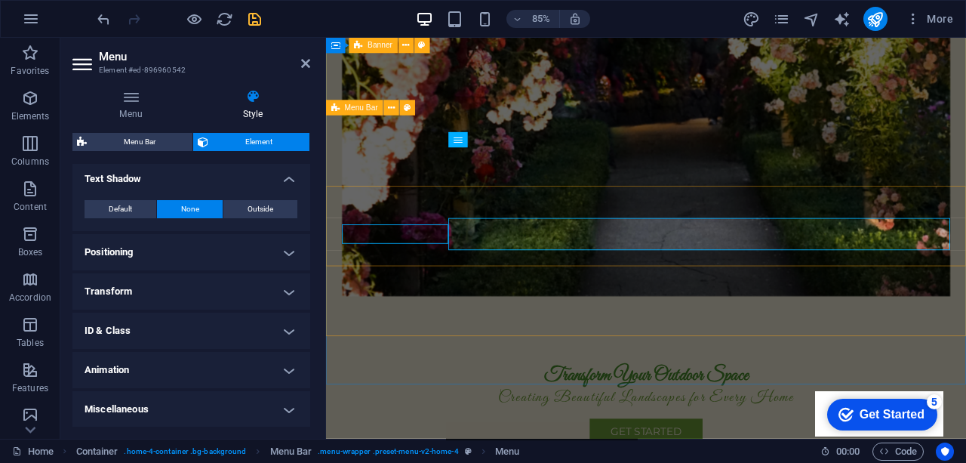
scroll to position [0, 0]
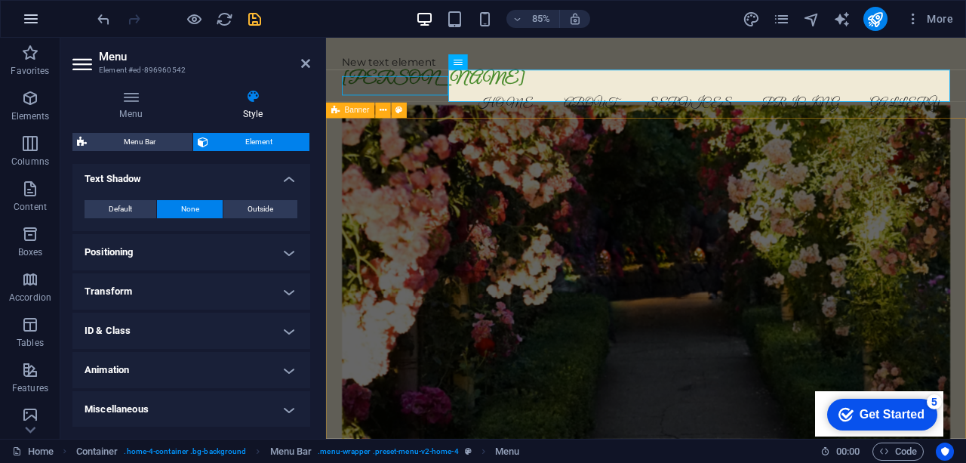
click at [32, 23] on icon "button" at bounding box center [31, 19] width 18 height 18
